Goal: Task Accomplishment & Management: Complete application form

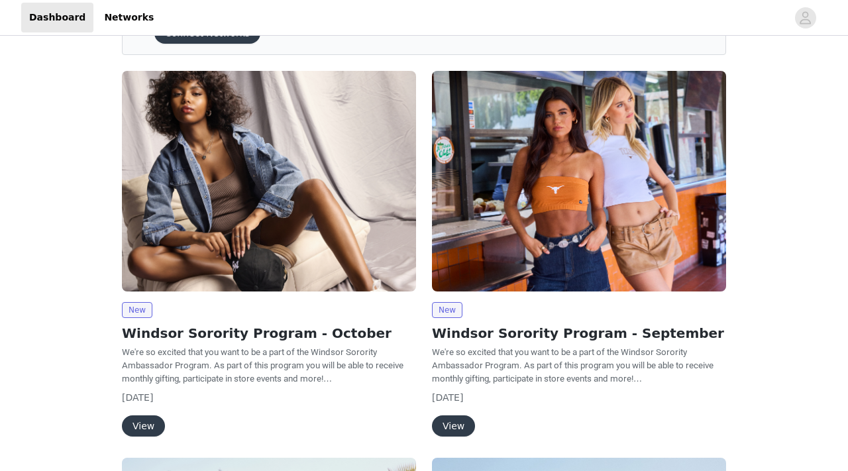
scroll to position [87, 0]
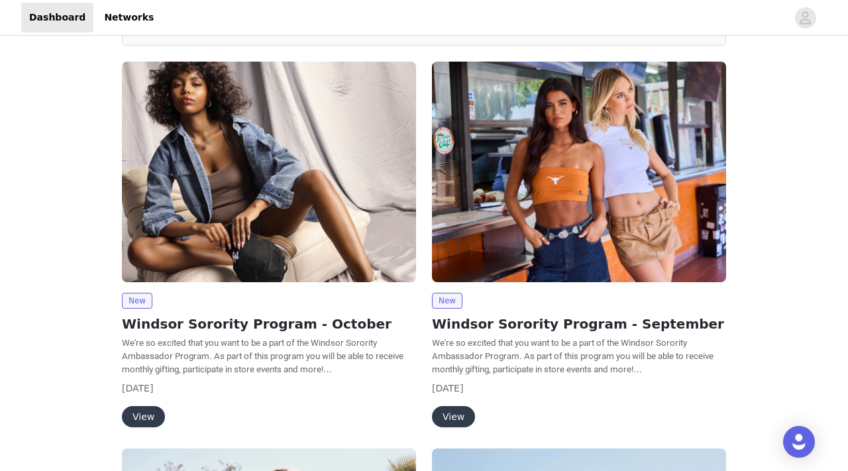
click at [249, 225] on img at bounding box center [269, 172] width 294 height 221
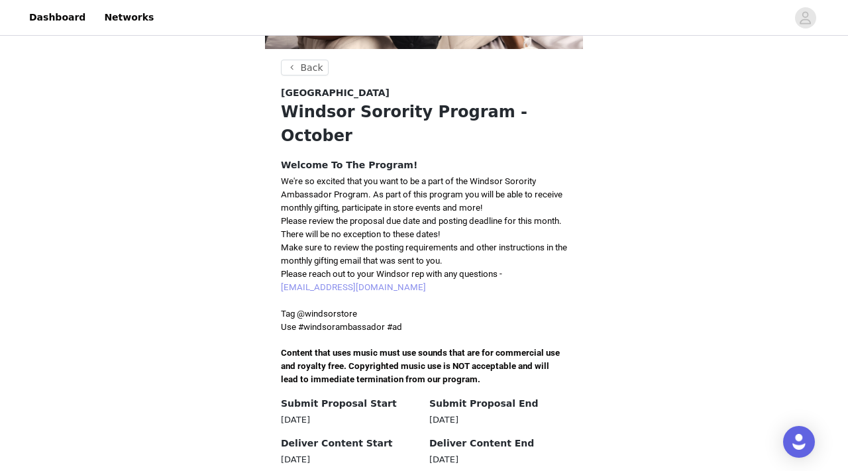
scroll to position [245, 0]
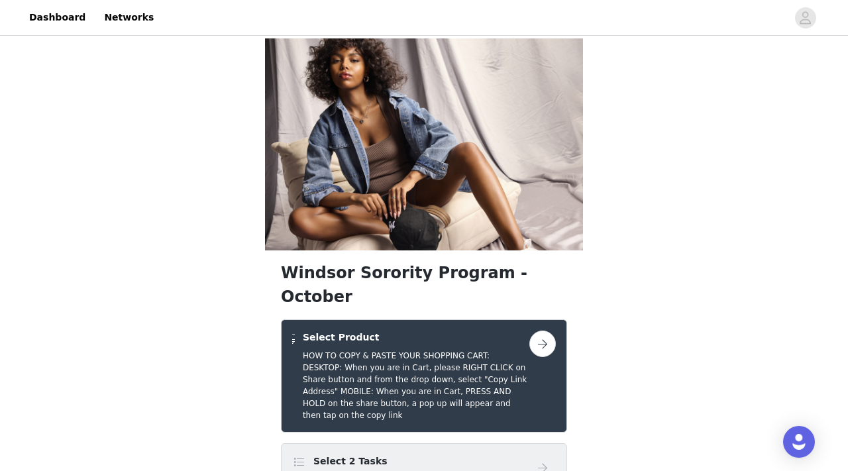
click at [413, 455] on div "Select 2 Tasks 3 optional" at bounding box center [410, 470] width 237 height 31
click at [543, 331] on button "button" at bounding box center [543, 344] width 27 height 27
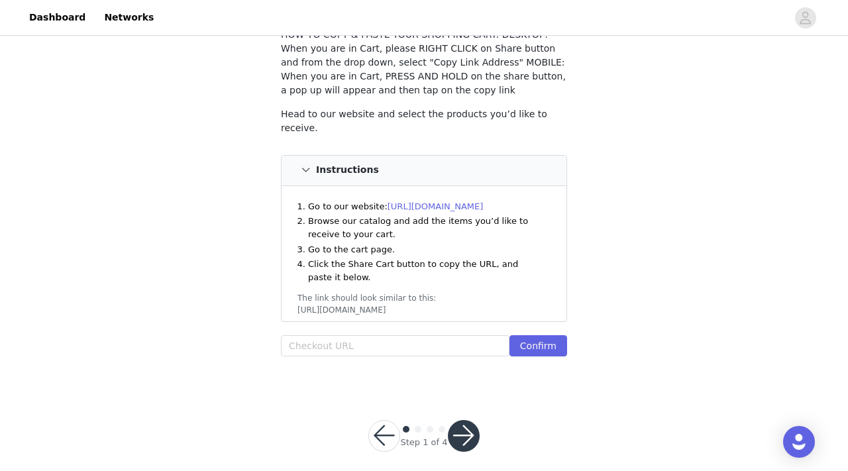
scroll to position [106, 0]
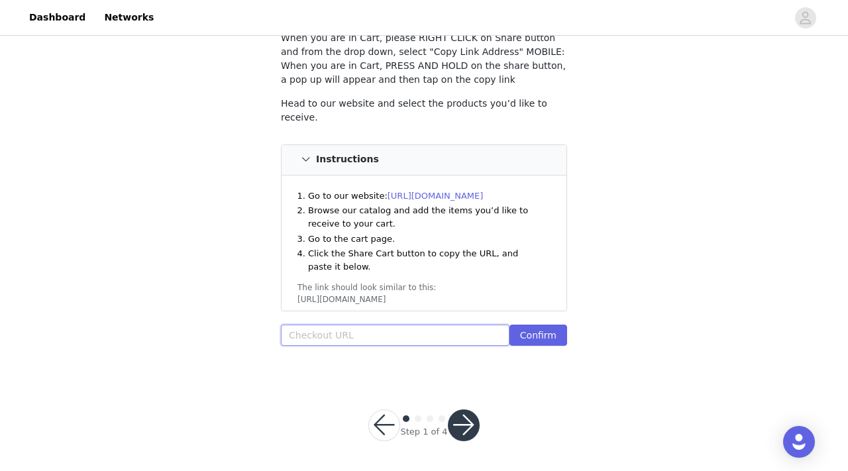
click at [347, 327] on input "text" at bounding box center [395, 335] width 229 height 21
paste input "https://www.windsorstore.com/cart/43350885204019:1,41370006388787:1,43293990944…"
type input "https://www.windsorstore.com/cart/43350885204019:1,41370006388787:1,43293990944…"
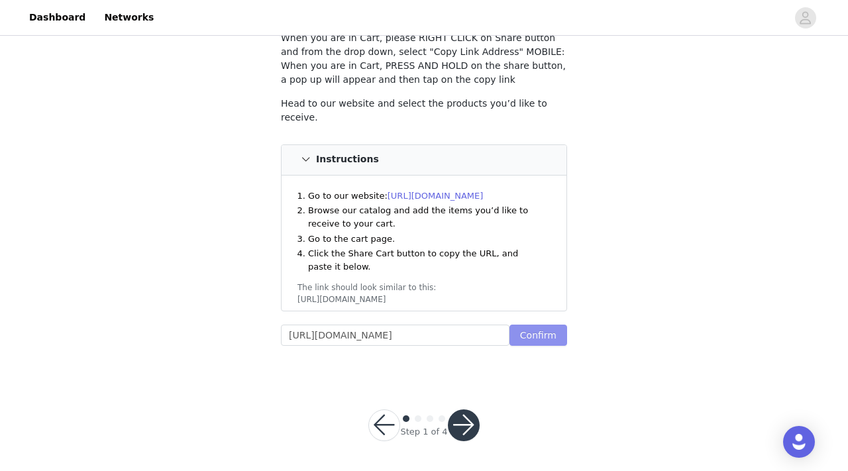
click at [553, 325] on button "Confirm" at bounding box center [539, 335] width 58 height 21
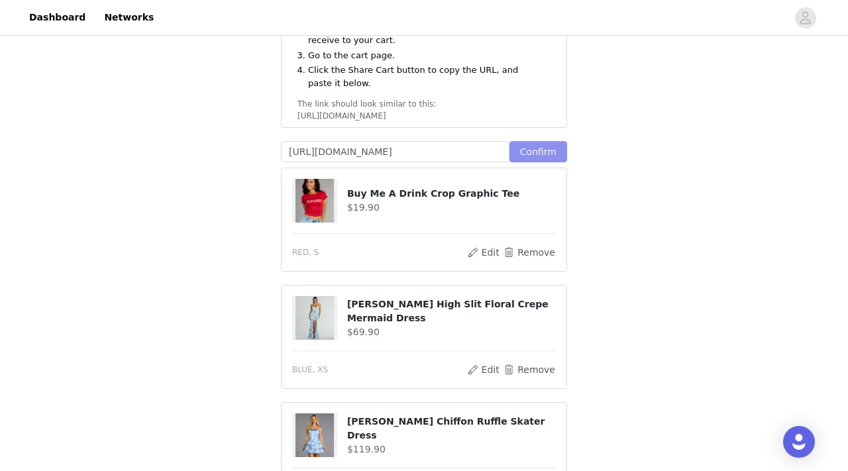
scroll to position [447, 0]
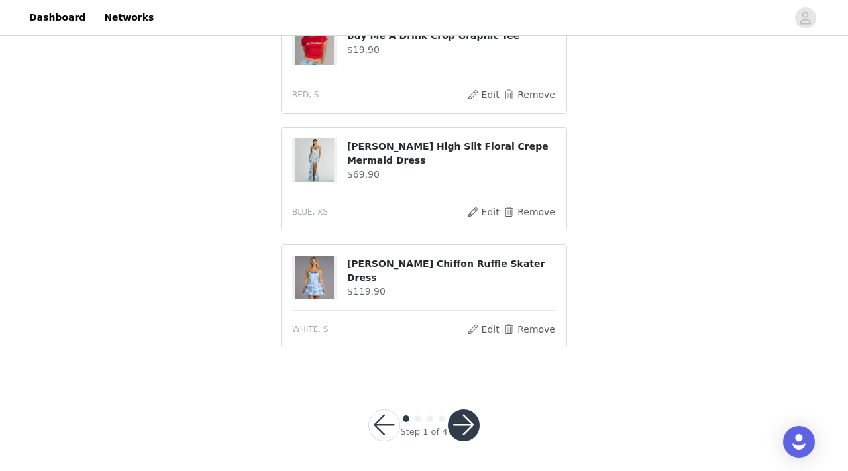
click at [471, 424] on button "button" at bounding box center [464, 426] width 32 height 32
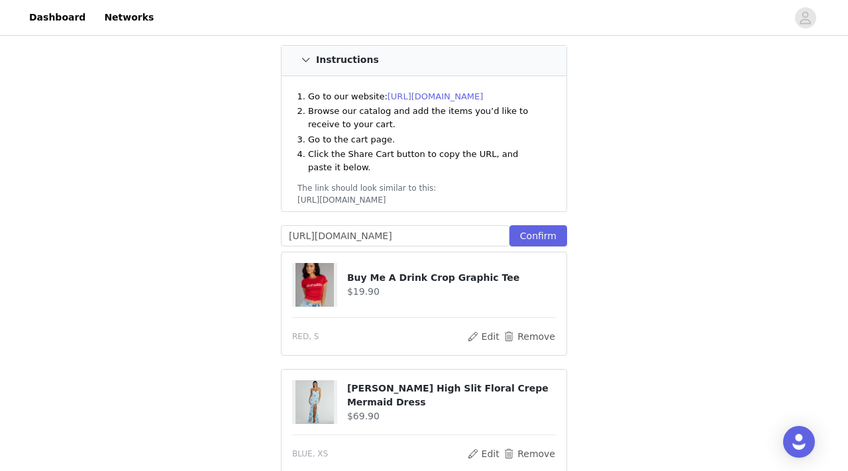
scroll to position [137, 0]
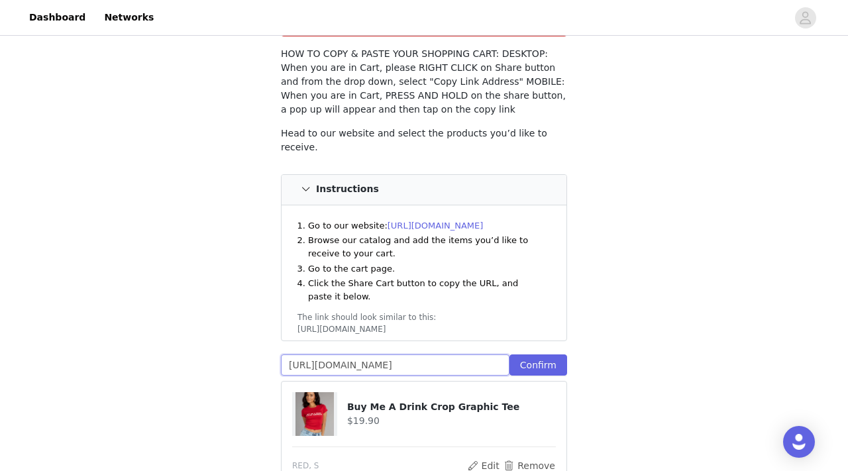
click at [477, 358] on input "https://www.windsorstore.com/cart/43350885204019:1,41370006388787:1,43293990944…" at bounding box center [395, 365] width 229 height 21
paste input "https://www.windsorstore.com/cart/43483672641587:1,41370006388787:1,43293990944…"
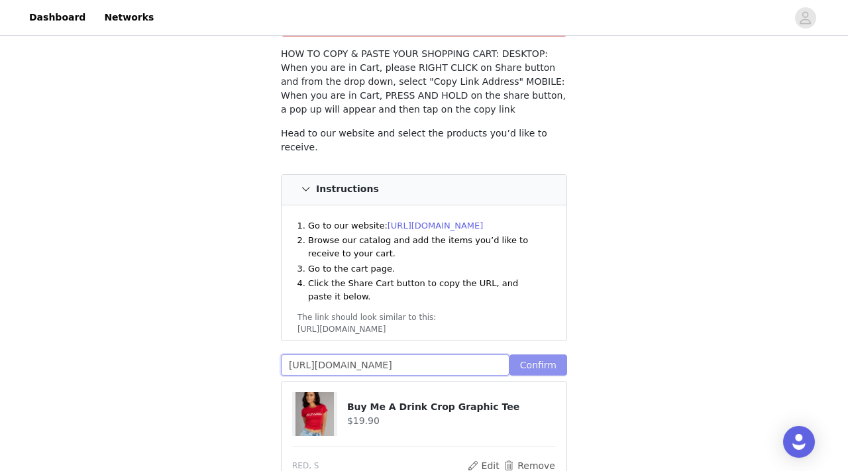
type input "https://www.windsorstore.com/cart/43483672641587:1,41370006388787:1,43293990944…"
click at [555, 355] on button "Confirm" at bounding box center [539, 365] width 58 height 21
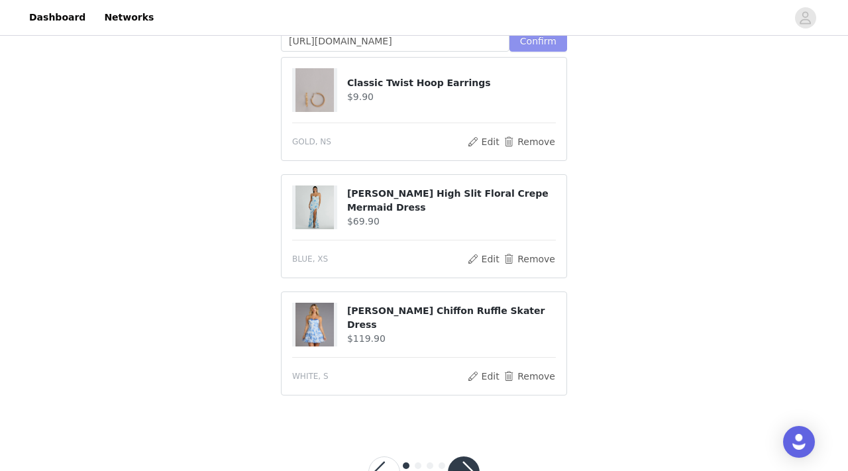
scroll to position [496, 0]
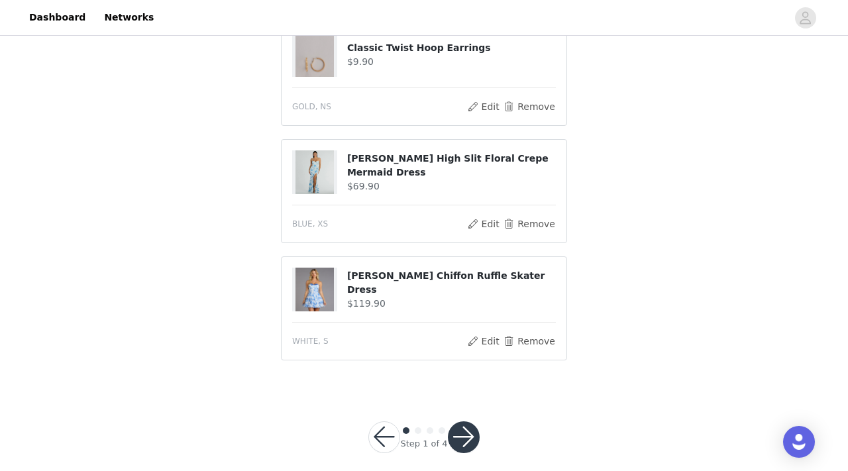
click at [477, 422] on button "button" at bounding box center [464, 438] width 32 height 32
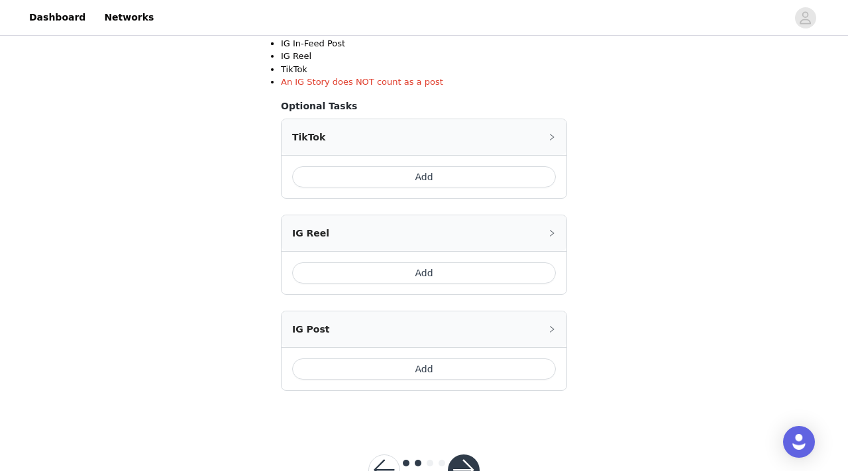
scroll to position [290, 0]
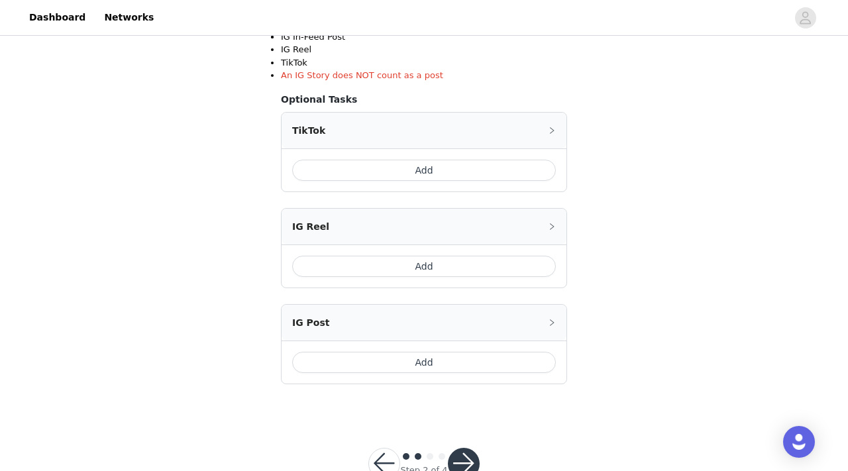
click at [465, 176] on button "Add" at bounding box center [424, 170] width 264 height 21
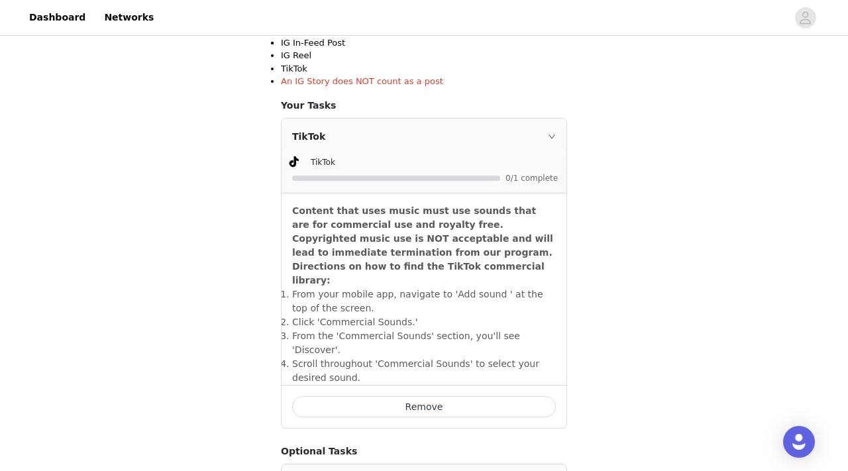
scroll to position [126, 0]
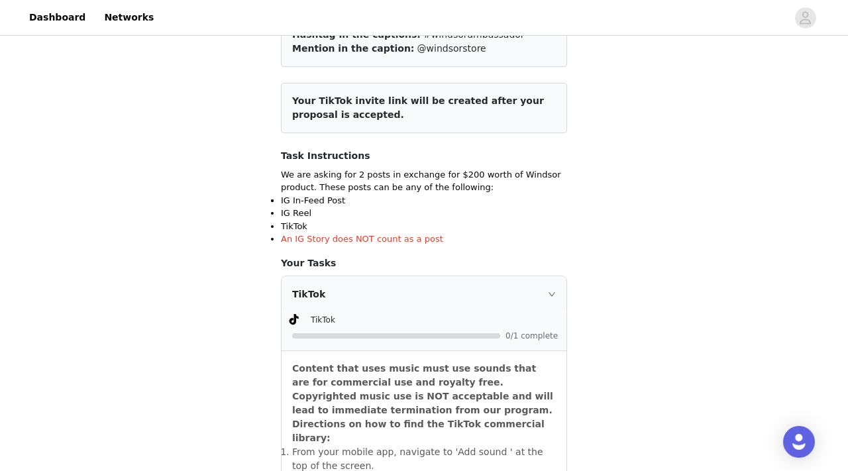
click at [382, 316] on div "TikTok" at bounding box center [435, 320] width 248 height 14
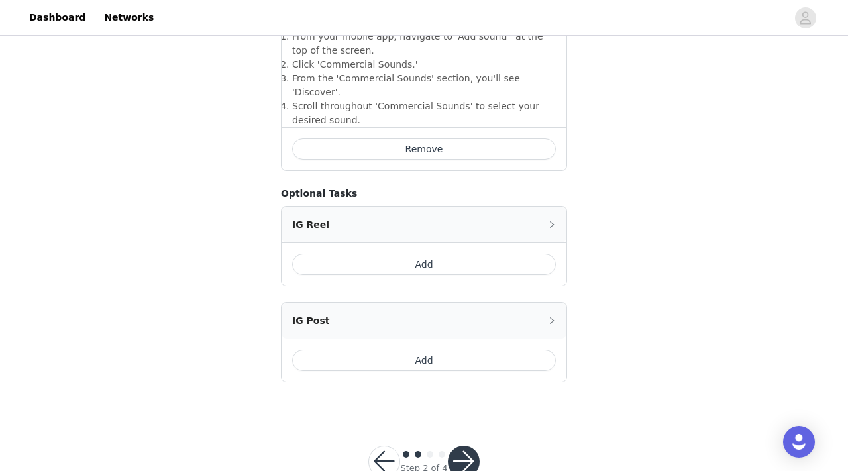
scroll to position [551, 0]
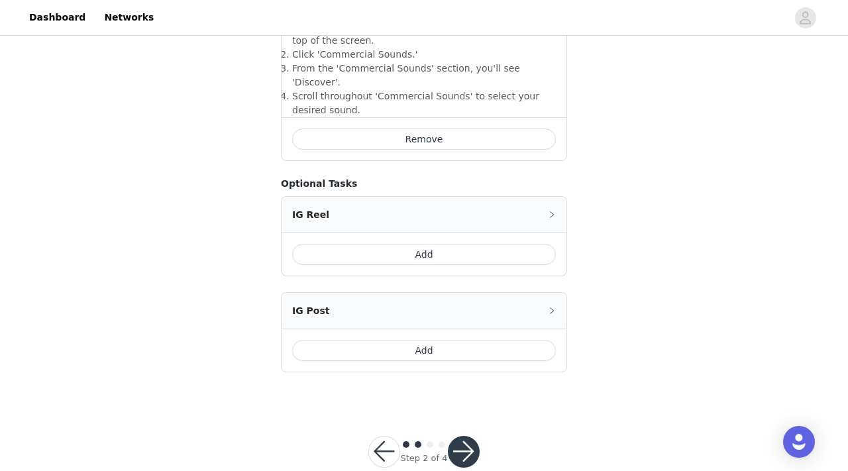
click at [491, 244] on button "Add" at bounding box center [424, 254] width 264 height 21
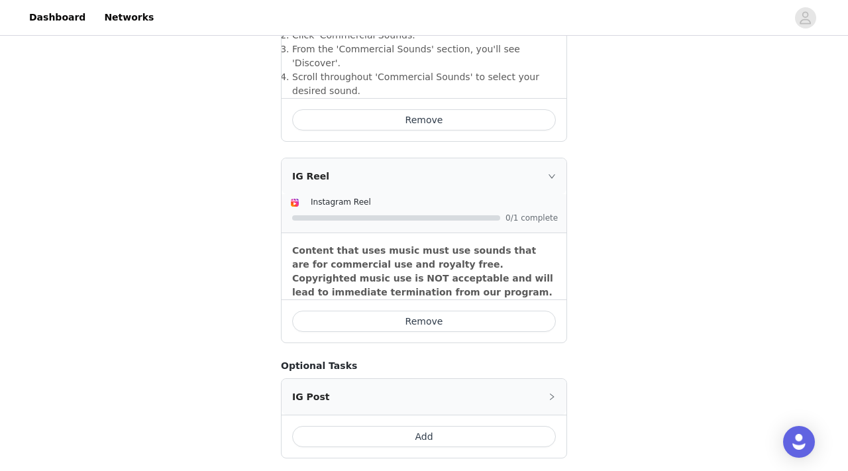
scroll to position [657, 0]
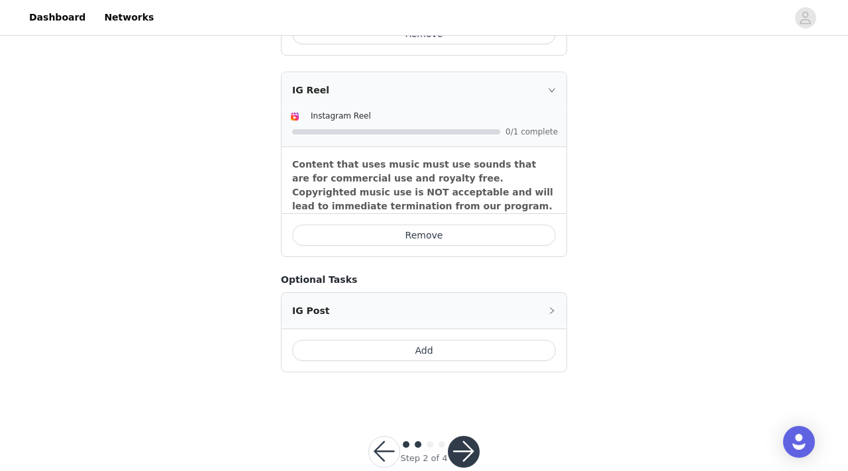
click at [467, 436] on button "button" at bounding box center [464, 452] width 32 height 32
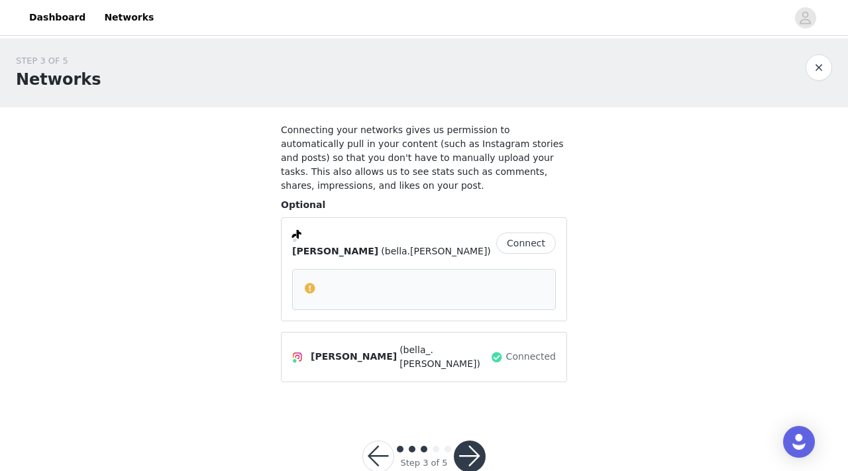
click at [416, 280] on div at bounding box center [424, 288] width 241 height 16
click at [528, 241] on button "Connect" at bounding box center [526, 243] width 60 height 21
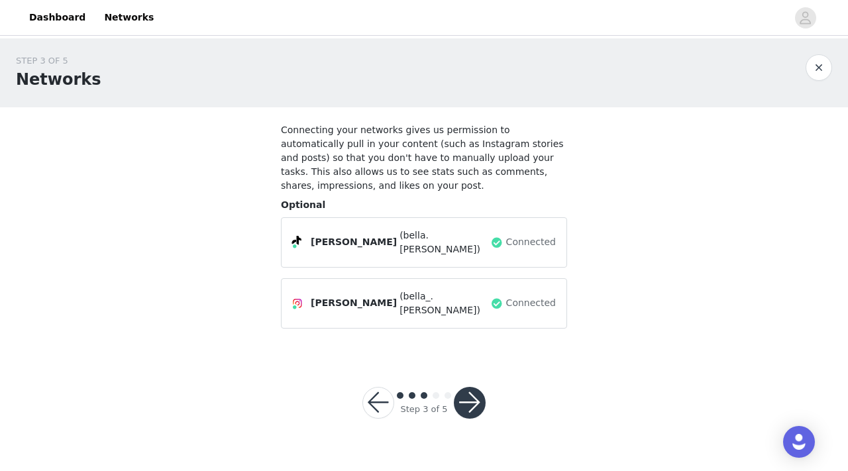
click at [475, 387] on button "button" at bounding box center [470, 403] width 32 height 32
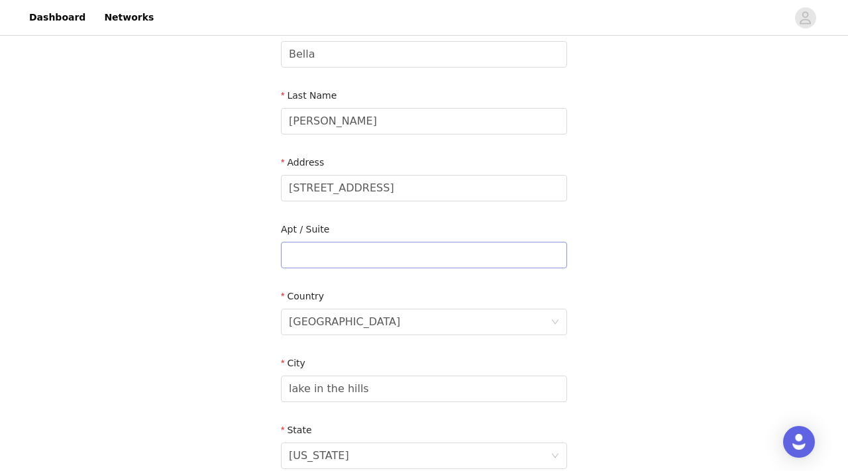
scroll to position [171, 0]
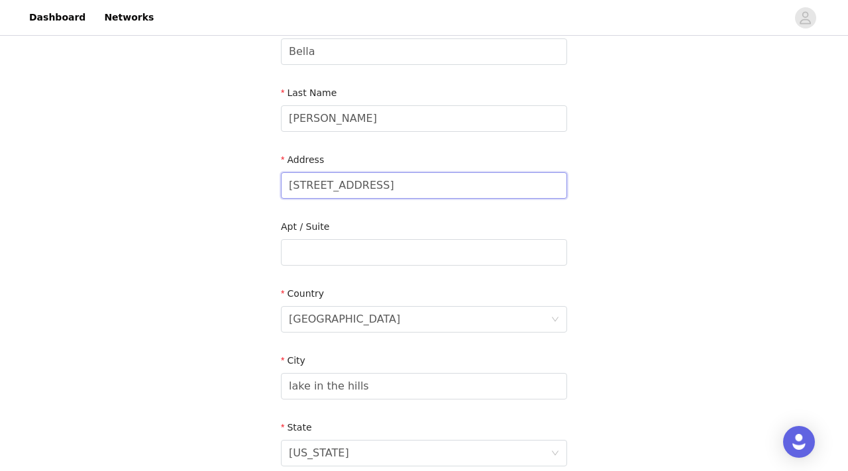
click at [378, 192] on input "5440 Avalon Lane" at bounding box center [424, 185] width 286 height 27
type input "4000 Archive Circle"
click at [378, 258] on input "text" at bounding box center [424, 252] width 286 height 27
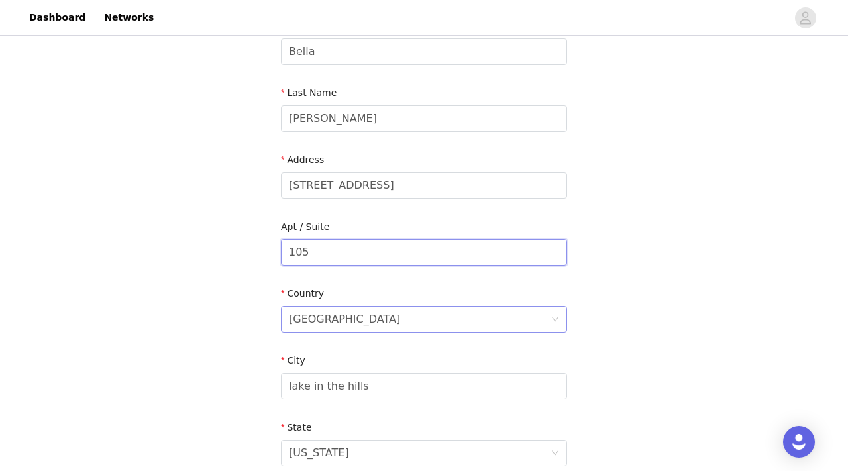
type input "105"
click at [374, 321] on div "United States" at bounding box center [420, 319] width 262 height 25
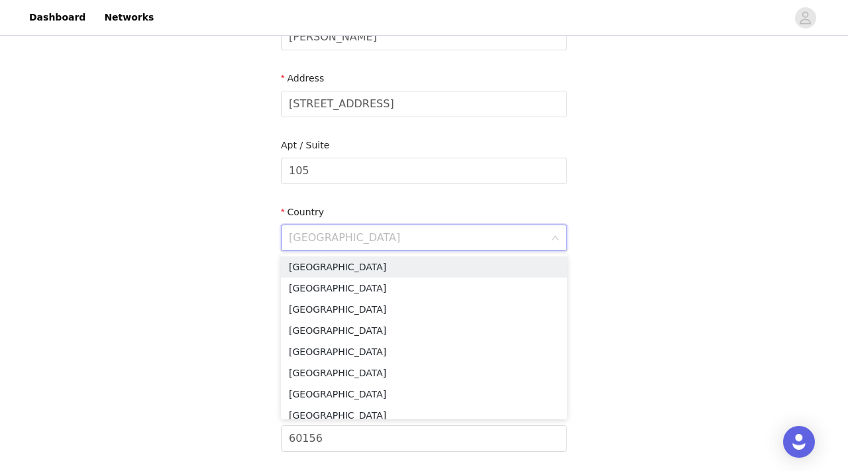
scroll to position [253, 0]
click at [341, 260] on li "United States" at bounding box center [424, 266] width 286 height 21
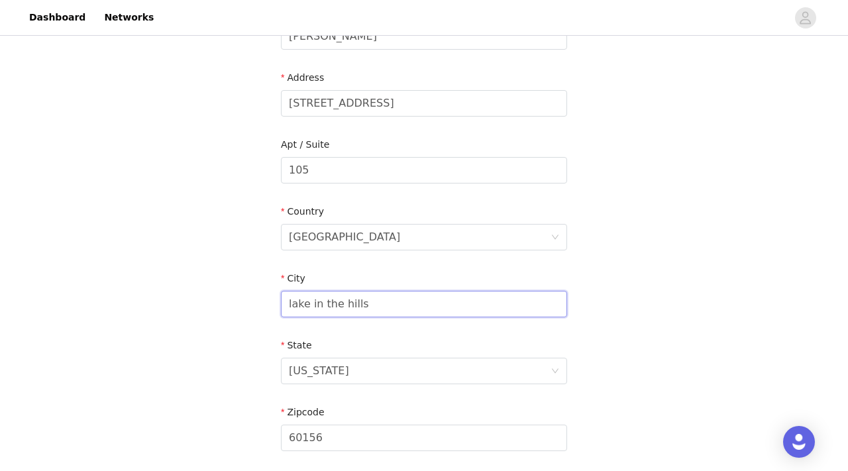
click at [337, 308] on input "lake in the hills" at bounding box center [424, 304] width 286 height 27
click at [368, 309] on input "lake in the hills" at bounding box center [424, 304] width 286 height 27
type input "oxford"
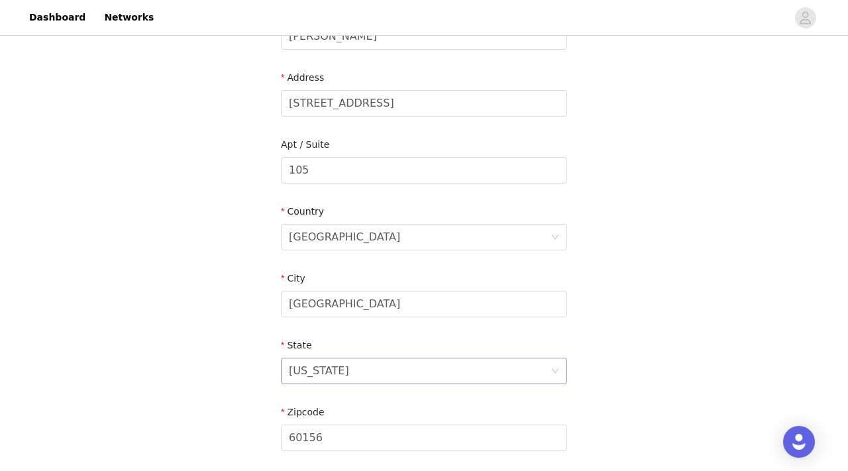
click at [362, 372] on div "Illinois" at bounding box center [420, 371] width 262 height 25
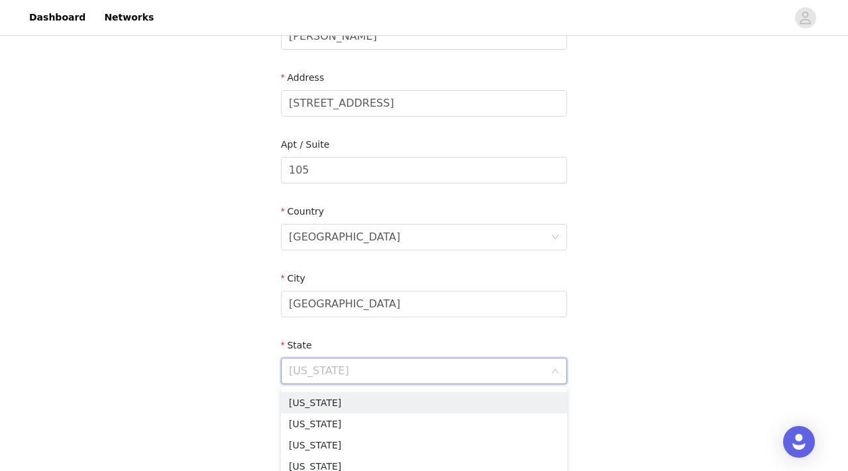
scroll to position [634, 0]
click at [336, 426] on li "Mississippi" at bounding box center [424, 423] width 286 height 21
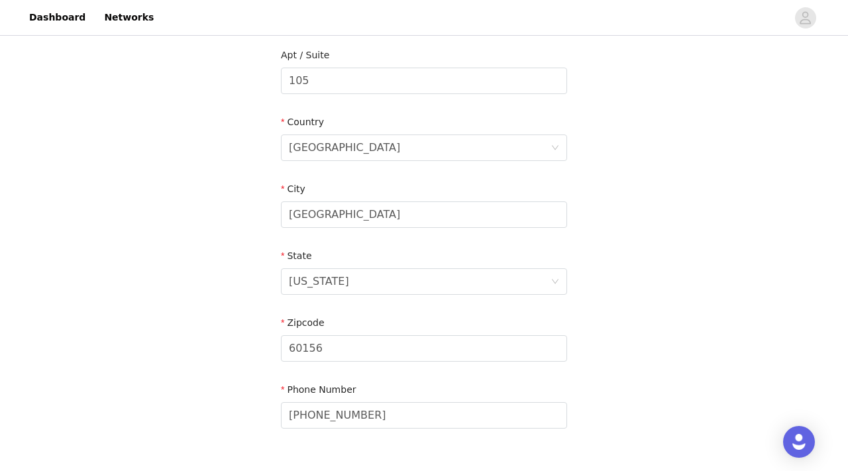
scroll to position [356, 0]
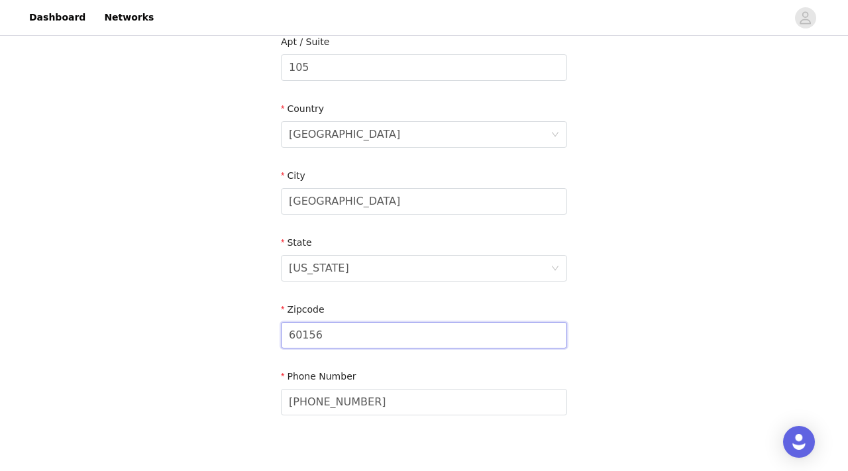
click at [347, 340] on input "60156" at bounding box center [424, 335] width 286 height 27
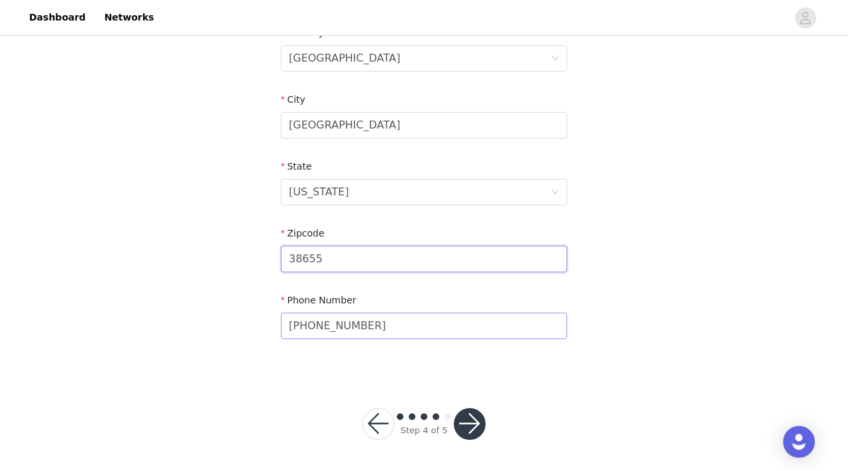
type input "38655"
click at [393, 335] on input "(323) 282-9000" at bounding box center [424, 326] width 286 height 27
type input "2244077760"
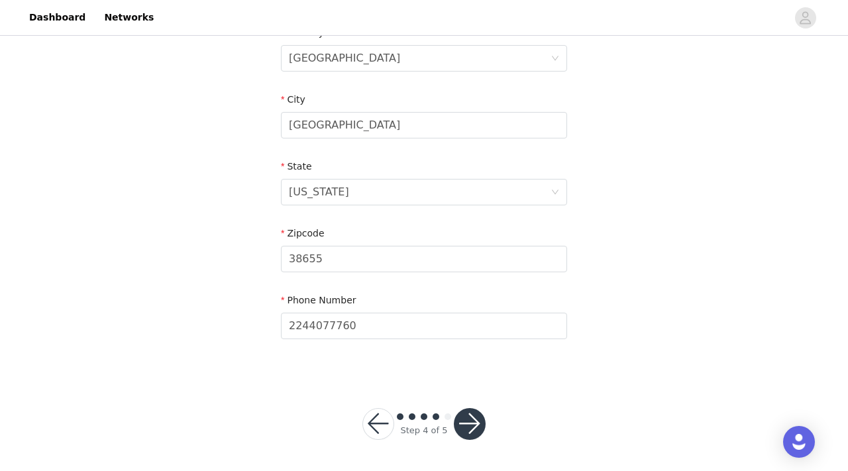
click at [471, 426] on button "button" at bounding box center [470, 424] width 32 height 32
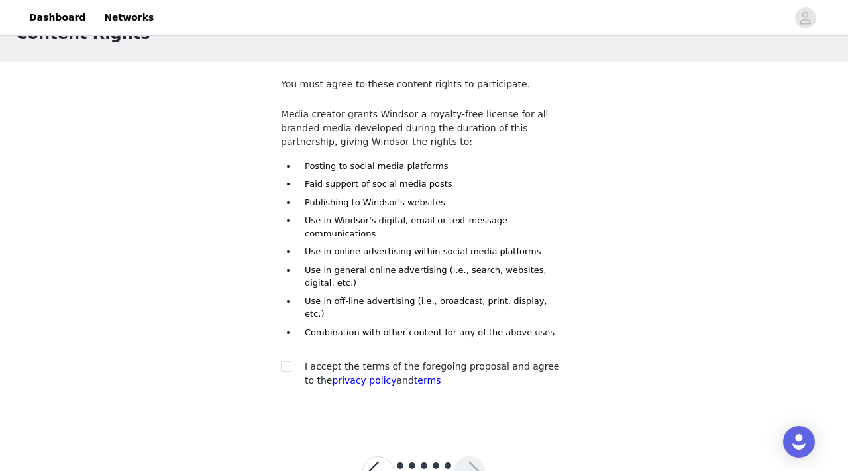
scroll to position [69, 0]
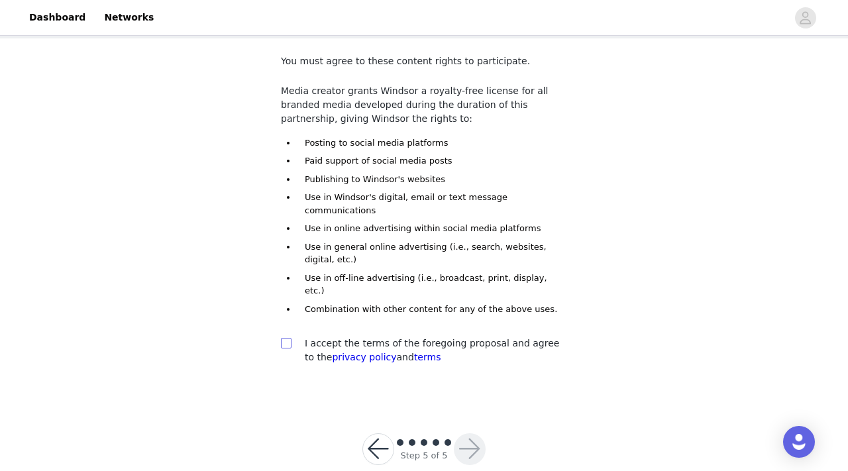
click at [289, 338] on input "checkbox" at bounding box center [285, 342] width 9 height 9
checkbox input "true"
click at [469, 433] on button "button" at bounding box center [470, 449] width 32 height 32
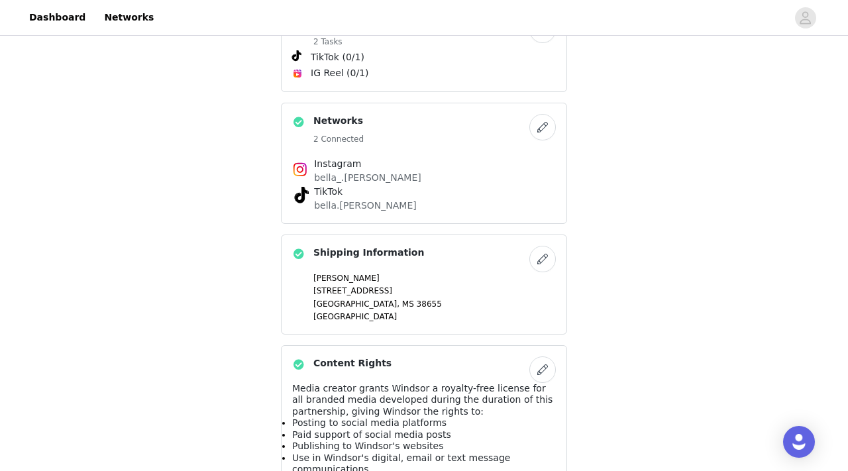
scroll to position [551, 0]
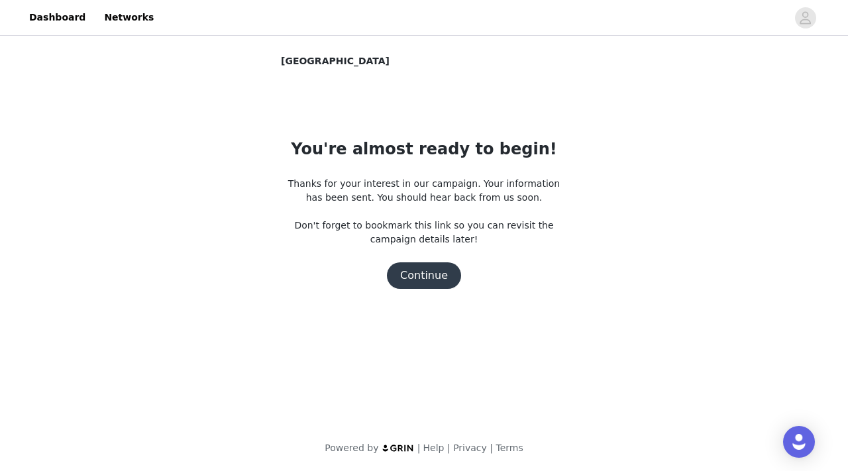
scroll to position [0, 0]
click at [431, 277] on button "Continue" at bounding box center [424, 275] width 74 height 27
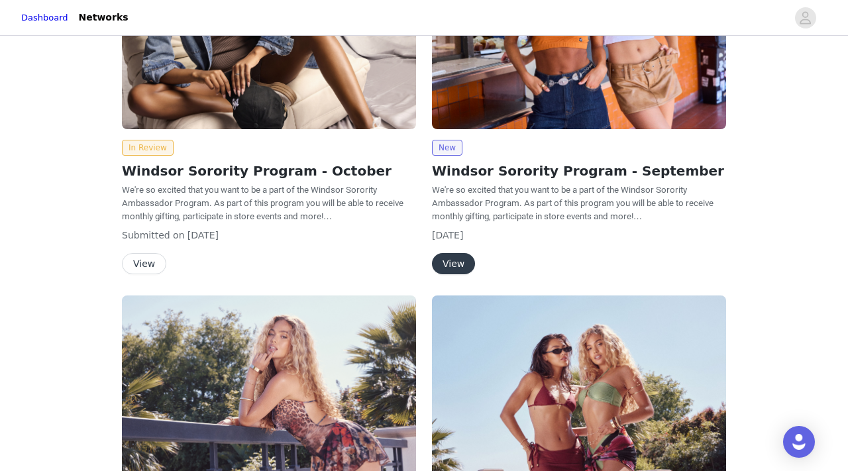
scroll to position [141, 0]
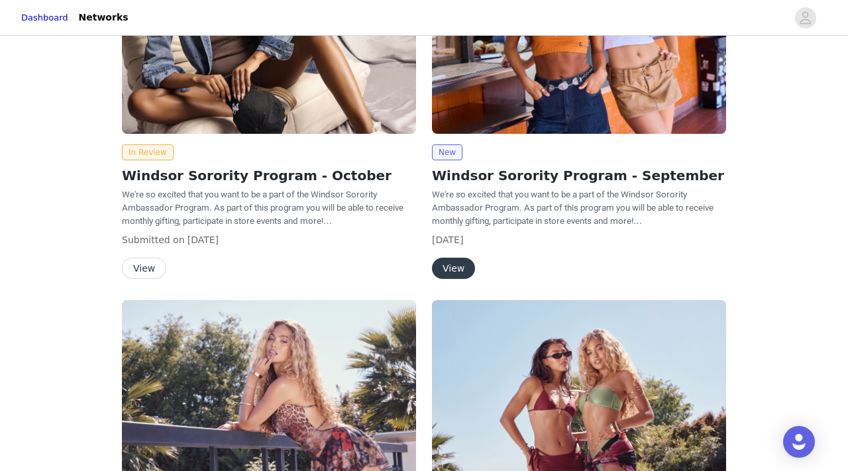
click at [496, 109] on img at bounding box center [579, 23] width 294 height 221
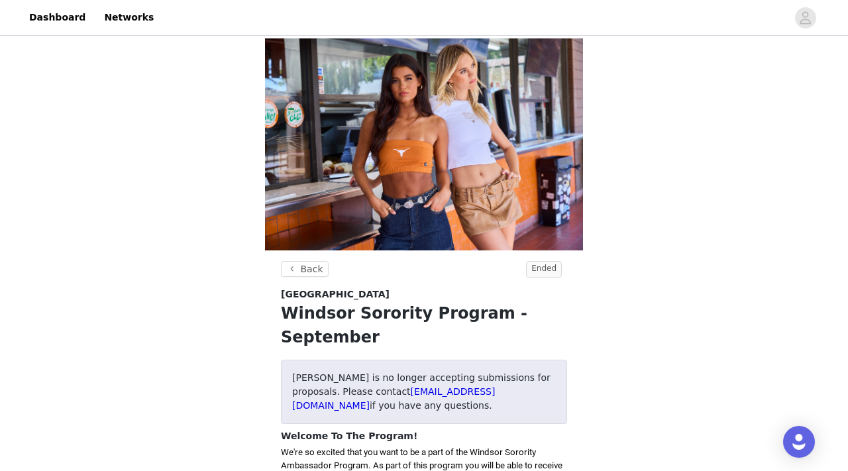
scroll to position [141, 0]
